Goal: Transaction & Acquisition: Purchase product/service

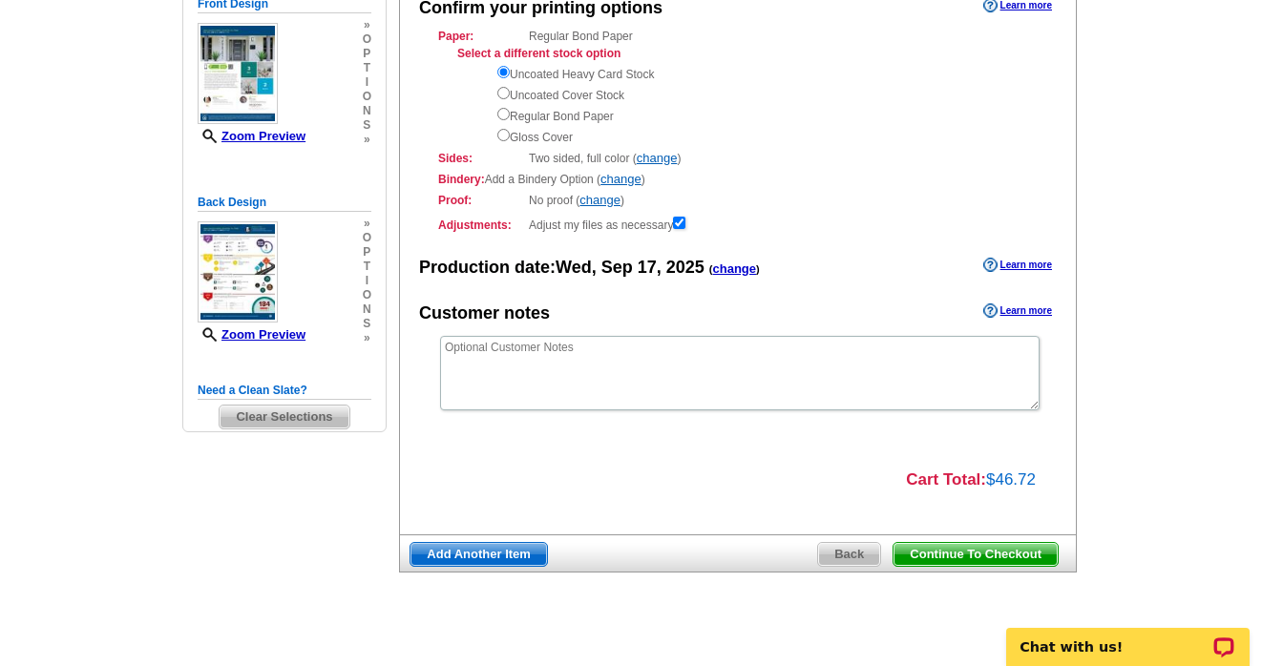
click at [980, 557] on span "Continue To Checkout" at bounding box center [976, 554] width 164 height 23
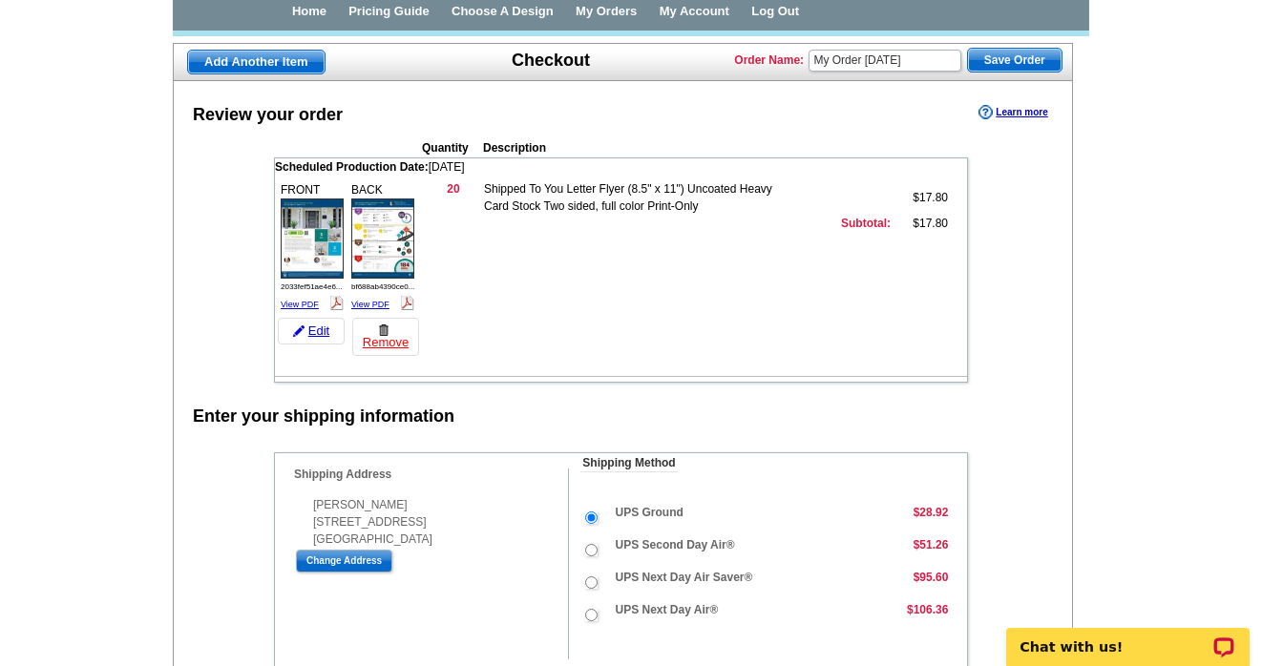
scroll to position [105, 0]
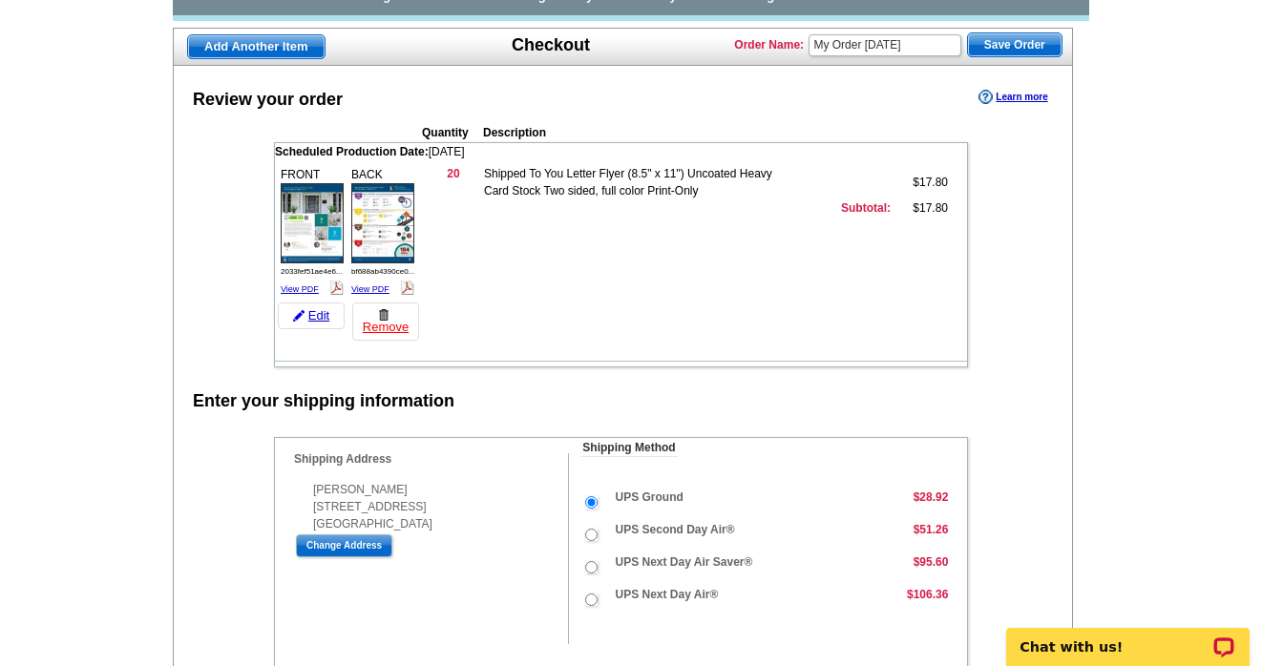
click at [577, 269] on td "20 Shipped To You Letter Flyer (8.5" x 11") Uncoated Heavy Card Stock Two sided…" at bounding box center [695, 251] width 544 height 183
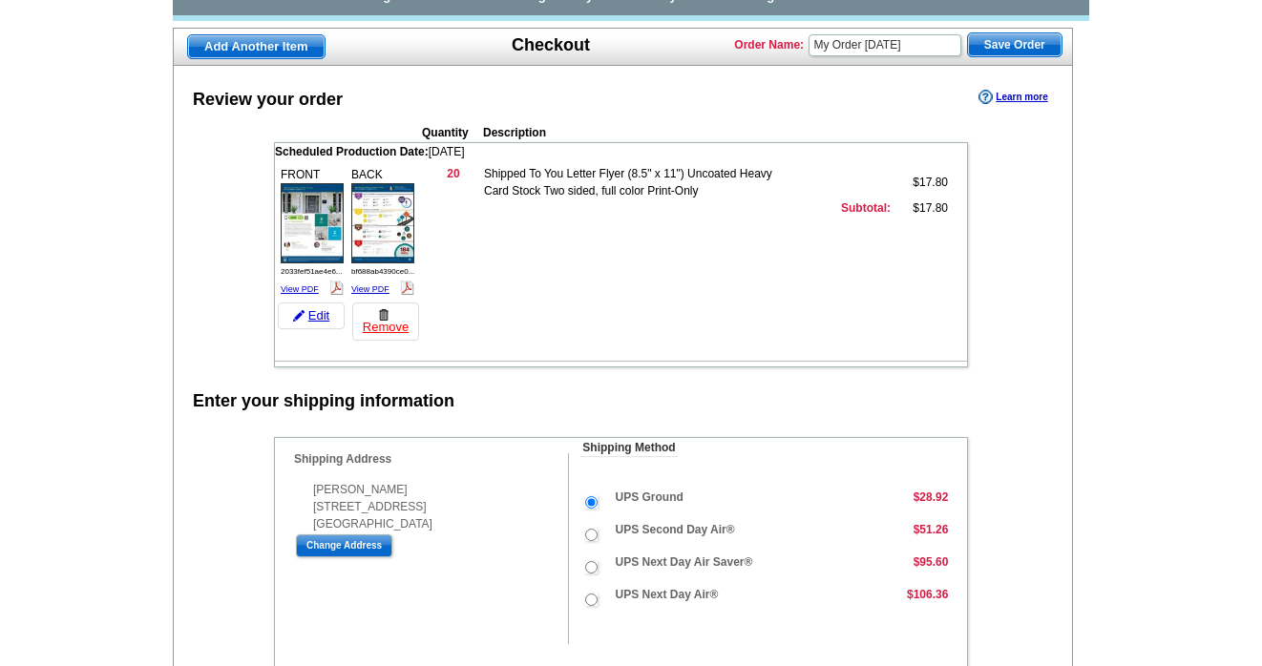
click at [613, 359] on td at bounding box center [621, 353] width 692 height 18
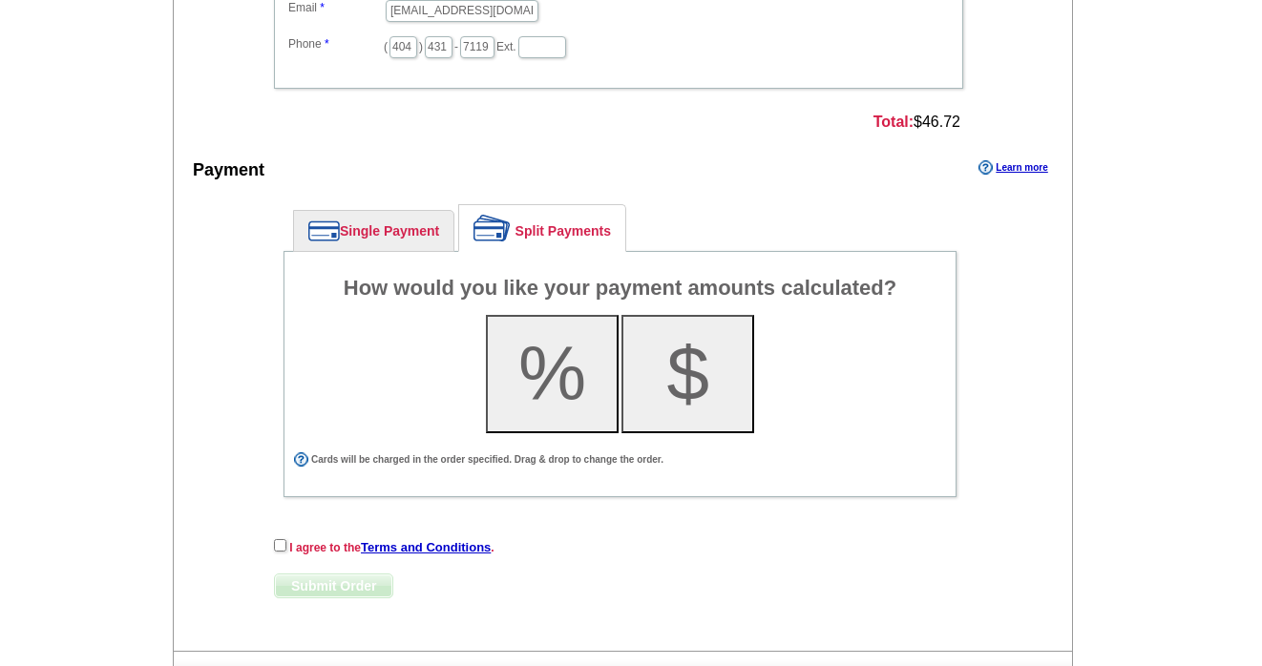
scroll to position [942, 0]
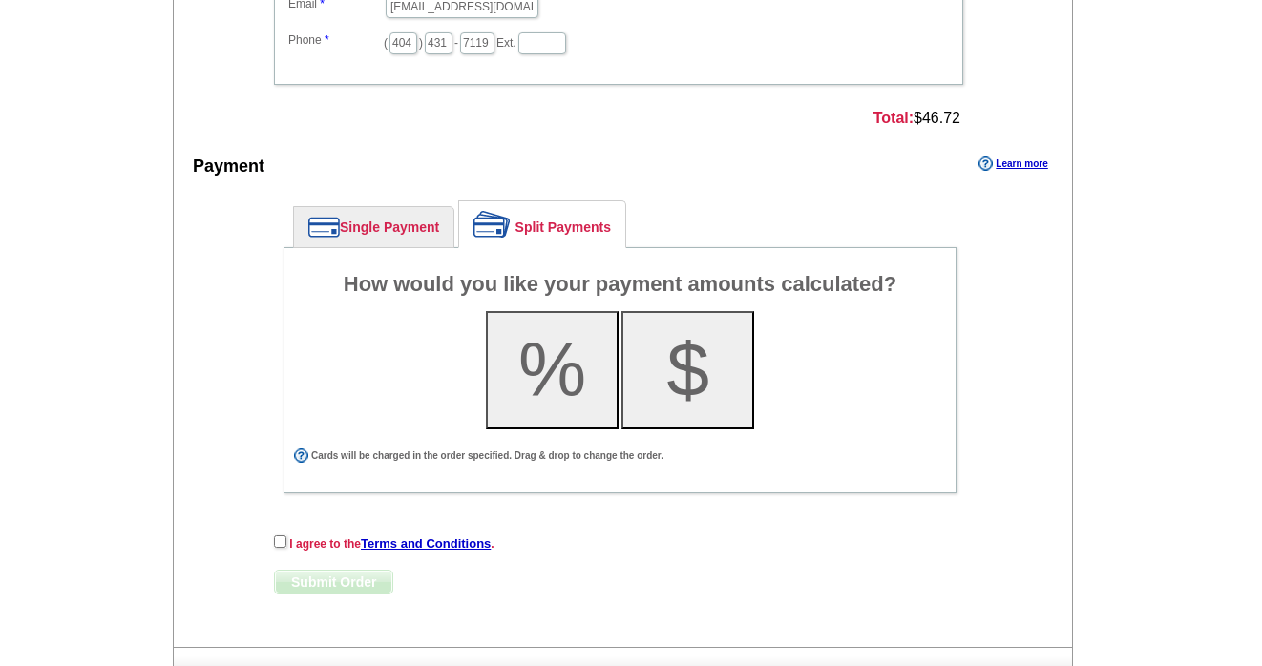
click at [416, 229] on link "Single Payment" at bounding box center [373, 227] width 159 height 40
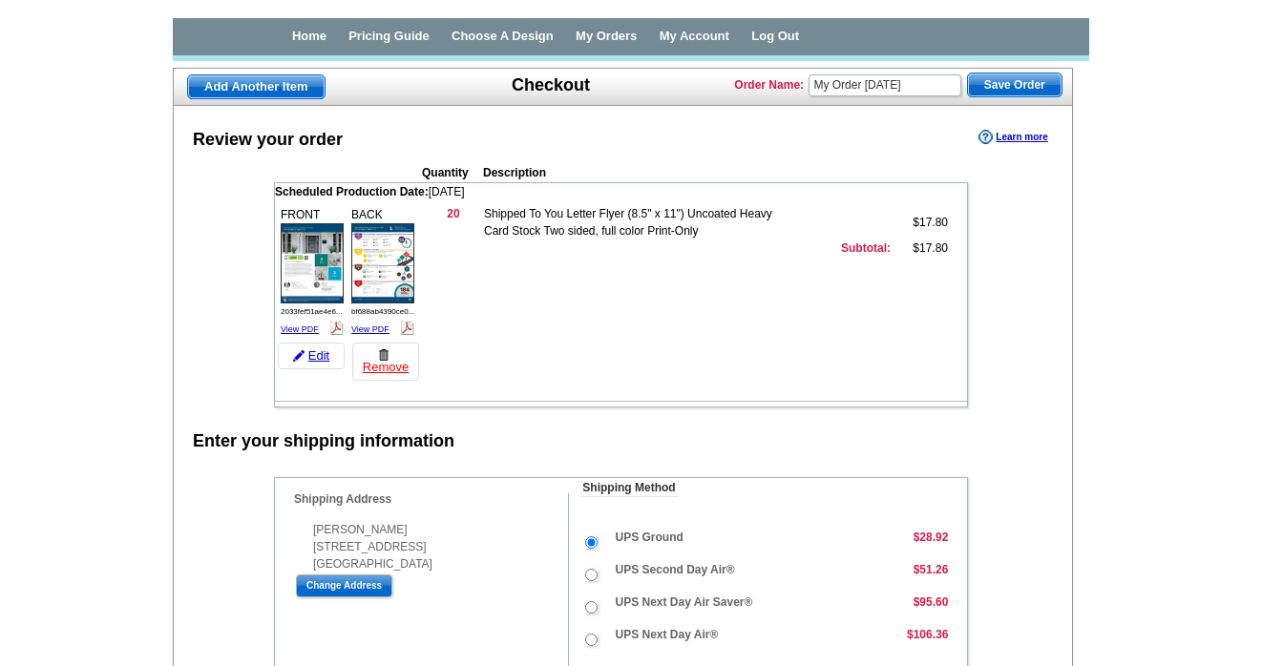
scroll to position [0, 0]
